Goal: Task Accomplishment & Management: Manage account settings

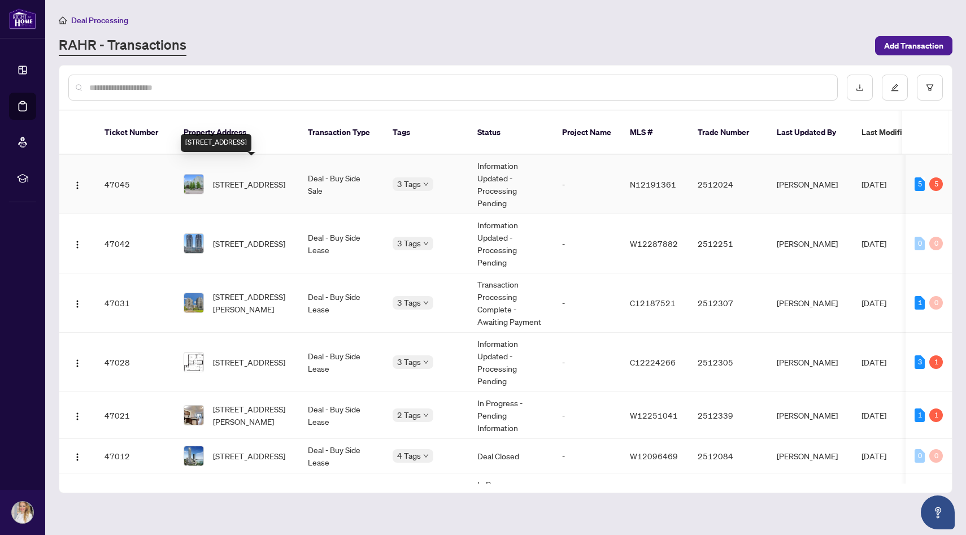
click at [249, 178] on span "[STREET_ADDRESS]" at bounding box center [249, 184] width 72 height 12
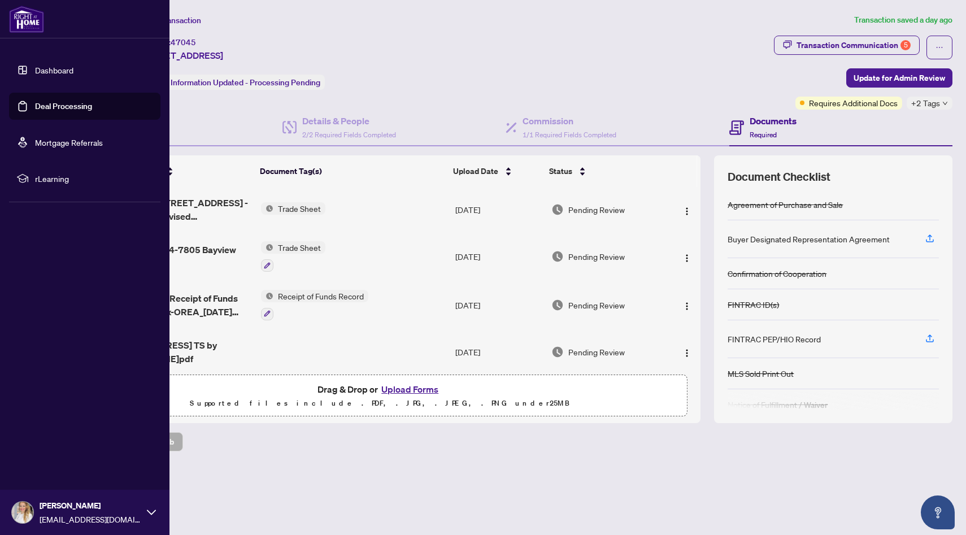
click at [73, 103] on link "Deal Processing" at bounding box center [63, 106] width 57 height 10
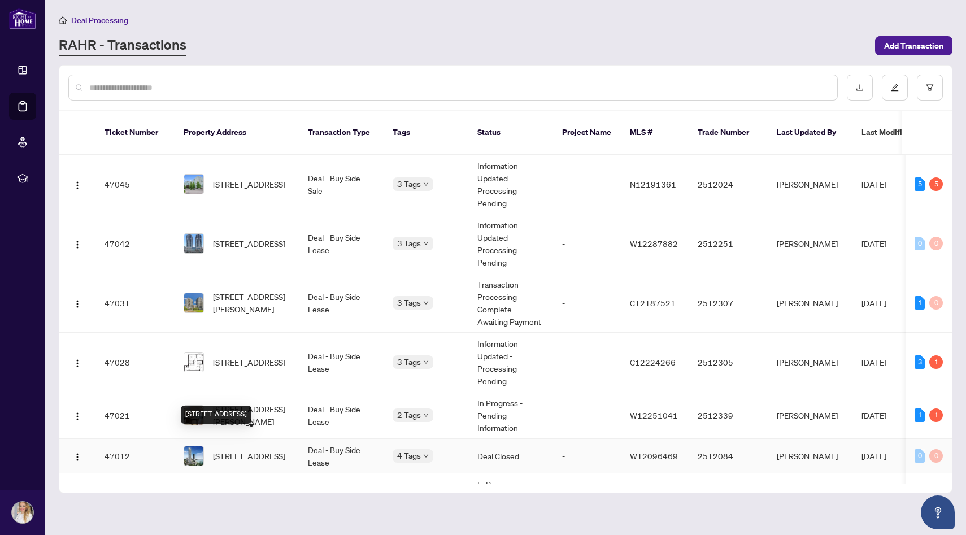
click at [266, 450] on span "[STREET_ADDRESS]" at bounding box center [249, 456] width 72 height 12
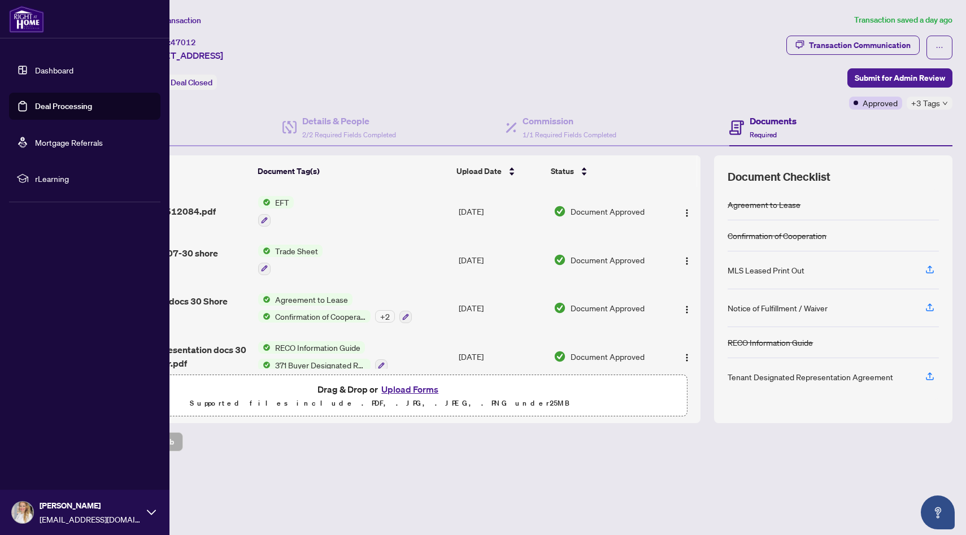
click at [60, 107] on link "Deal Processing" at bounding box center [63, 106] width 57 height 10
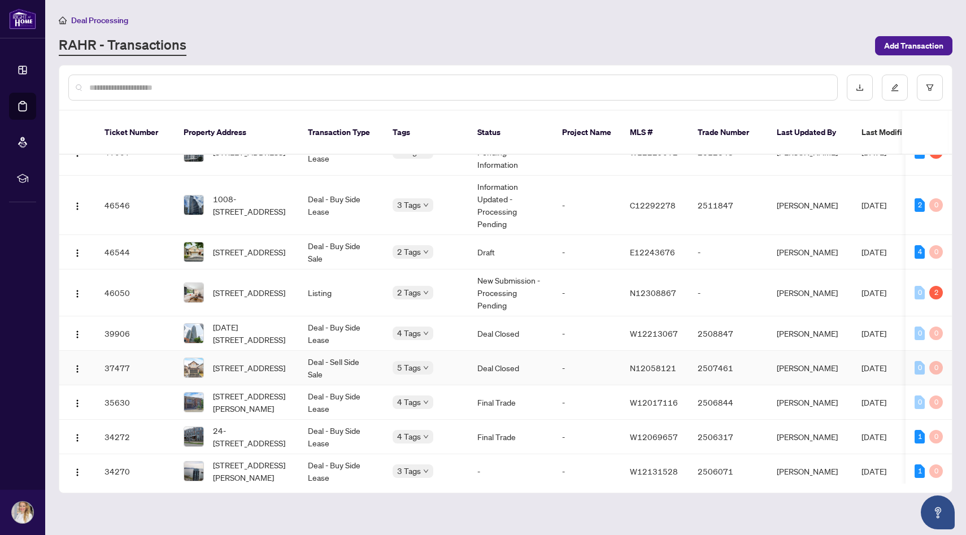
scroll to position [349, 0]
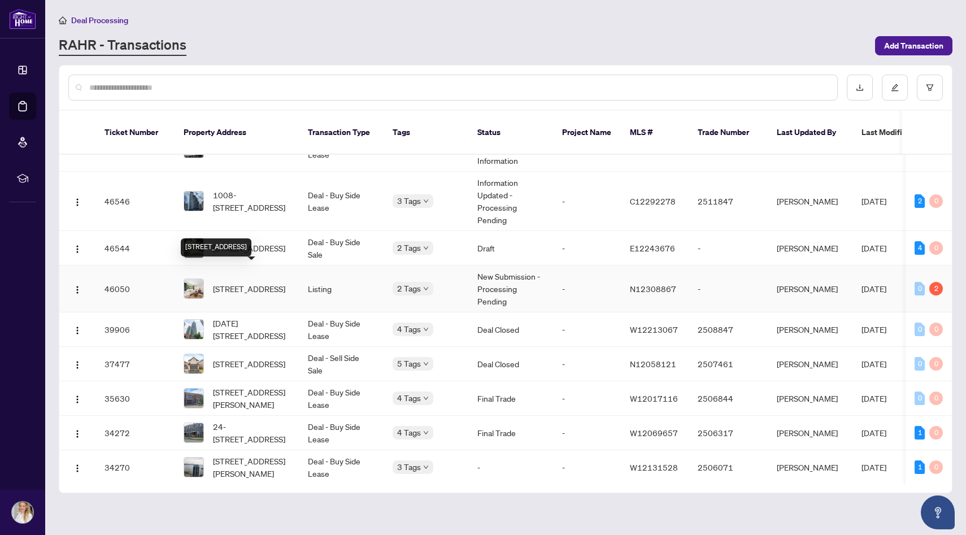
click at [262, 283] on span "[STREET_ADDRESS]" at bounding box center [249, 289] width 72 height 12
